Goal: Complete application form

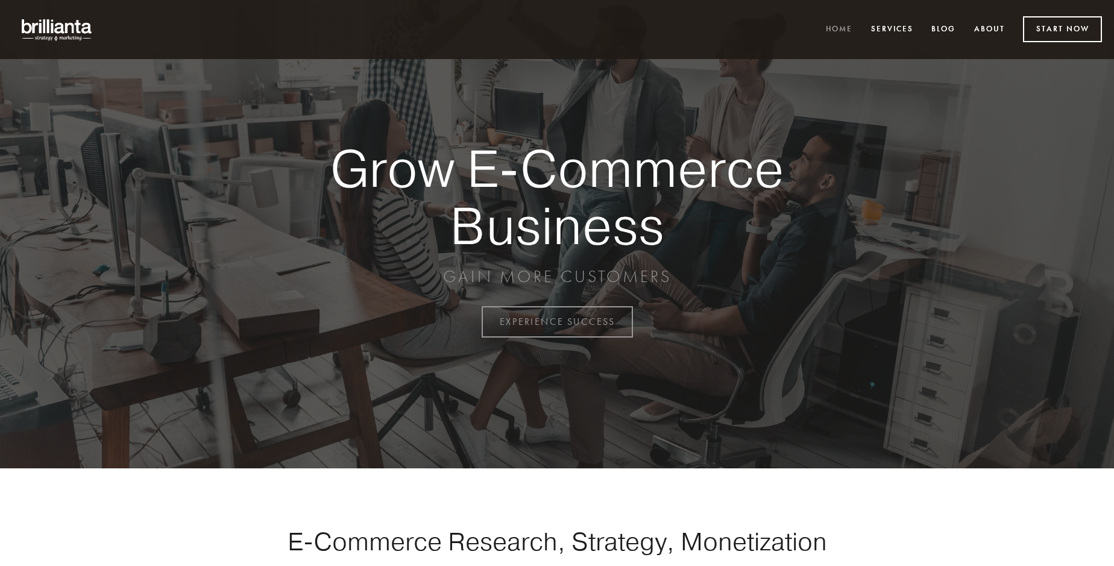
scroll to position [3161, 0]
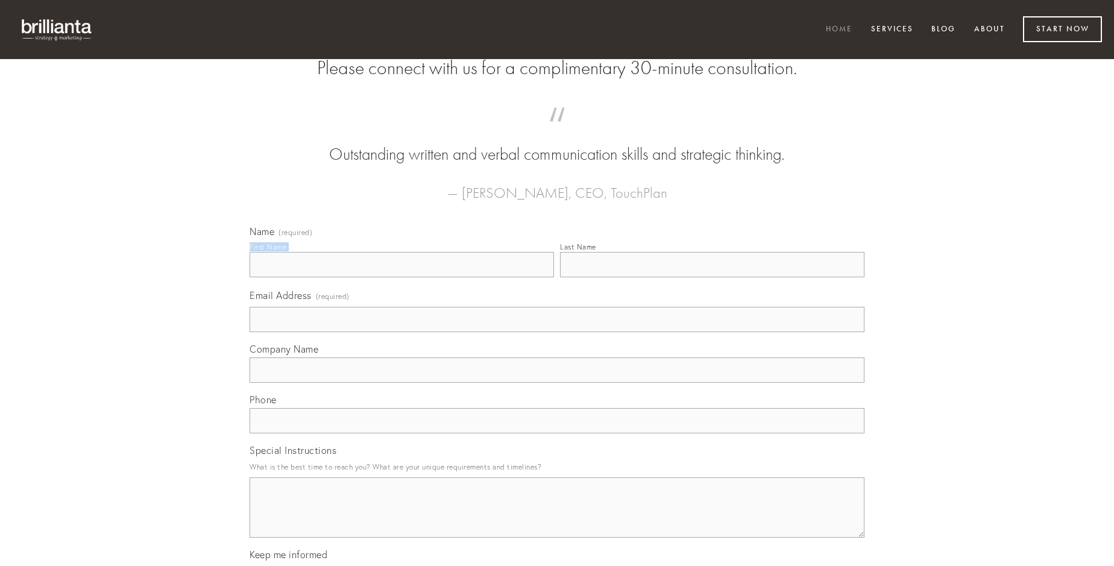
type input "[PERSON_NAME]"
click at [712, 277] on input "Last Name" at bounding box center [712, 264] width 305 height 25
type input "[PERSON_NAME]"
click at [557, 332] on input "Email Address (required)" at bounding box center [557, 319] width 615 height 25
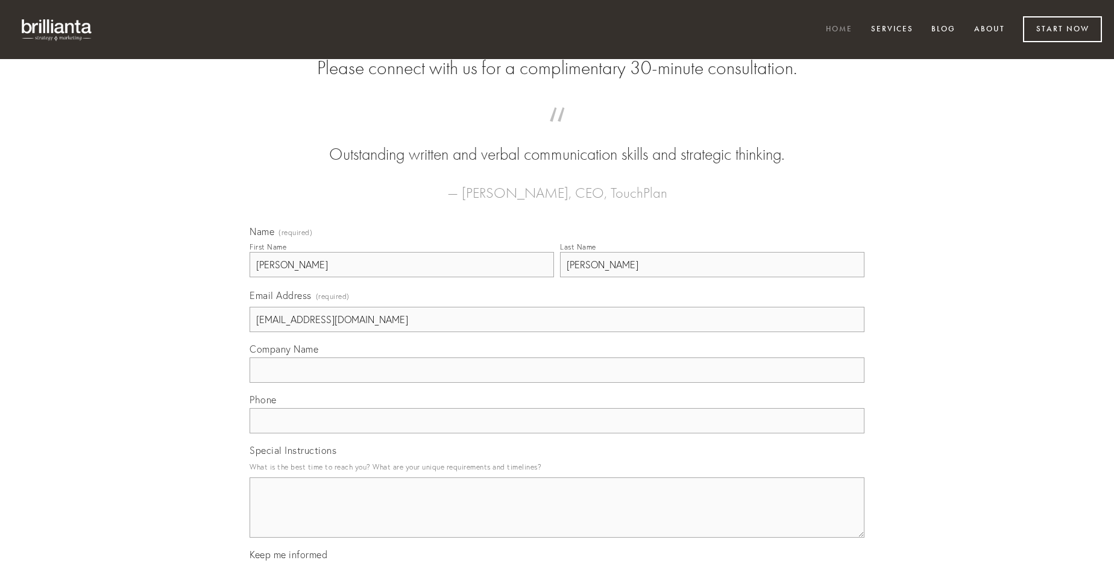
type input "[EMAIL_ADDRESS][DOMAIN_NAME]"
click at [557, 383] on input "Company Name" at bounding box center [557, 370] width 615 height 25
type input "circumvenio"
click at [557, 434] on input "text" at bounding box center [557, 420] width 615 height 25
click at [557, 519] on textarea "Special Instructions" at bounding box center [557, 508] width 615 height 60
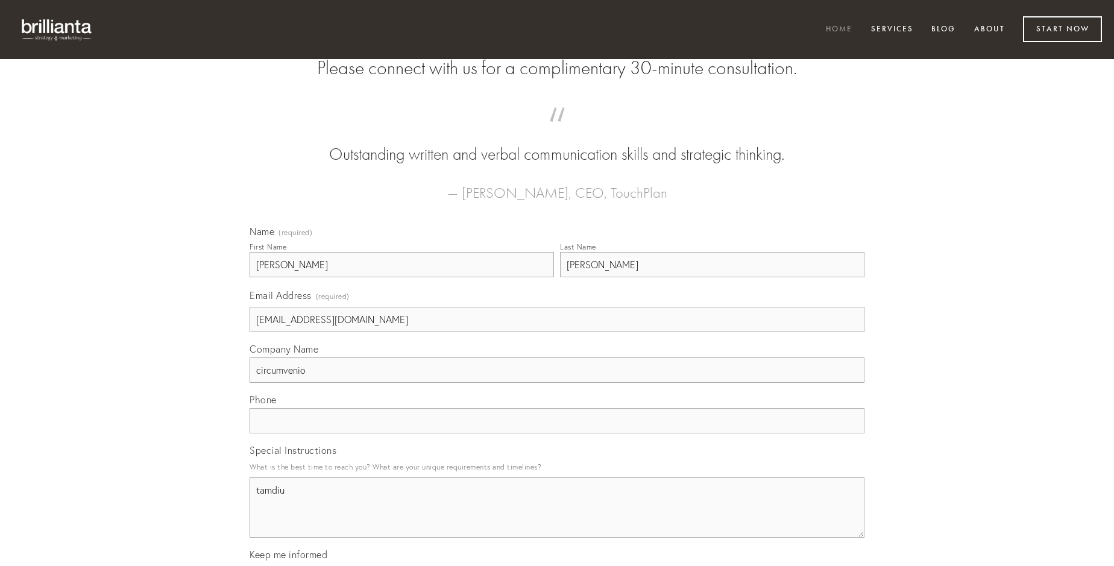
type textarea "tamdiu"
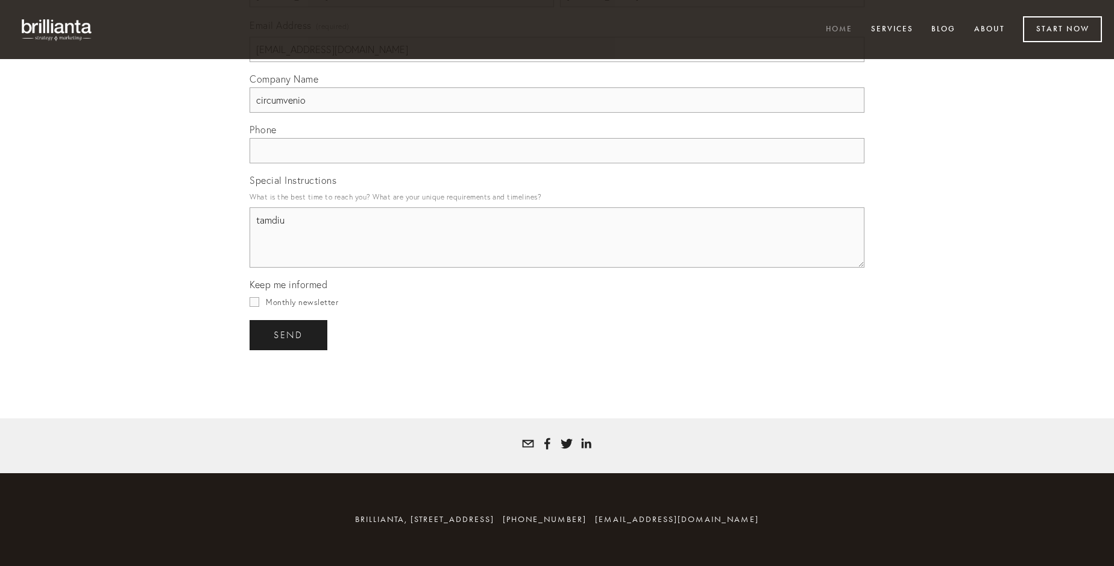
click at [289, 335] on span "send" at bounding box center [289, 335] width 30 height 11
